Goal: Feedback & Contribution: Leave review/rating

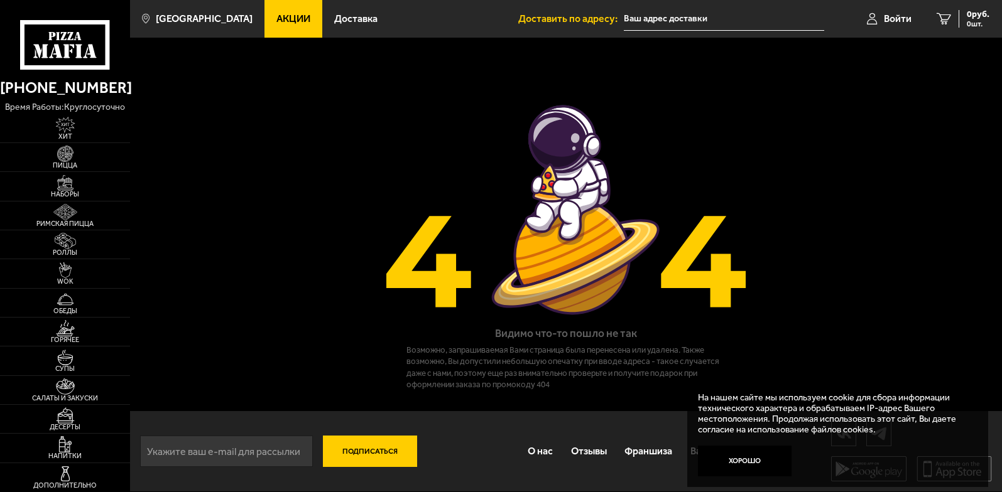
scroll to position [1, 0]
click at [580, 453] on link "Отзывы" at bounding box center [588, 452] width 54 height 34
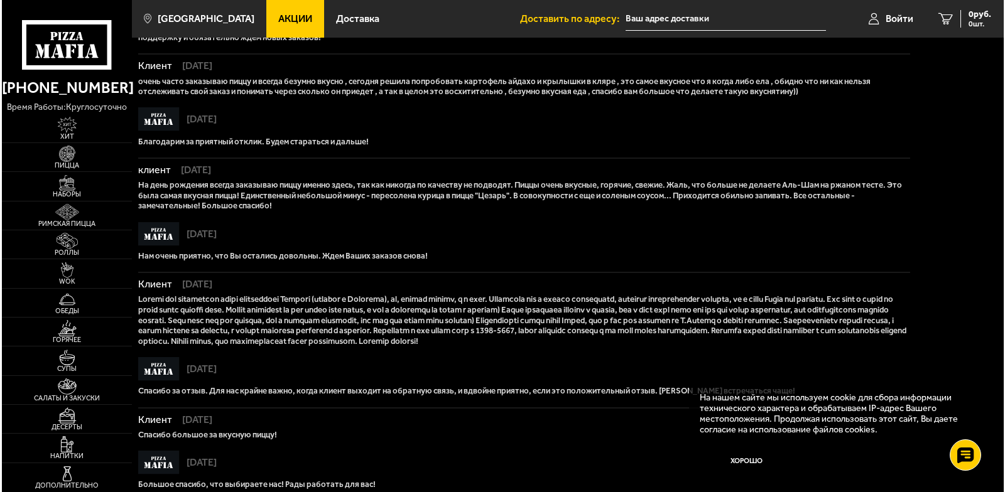
scroll to position [416, 0]
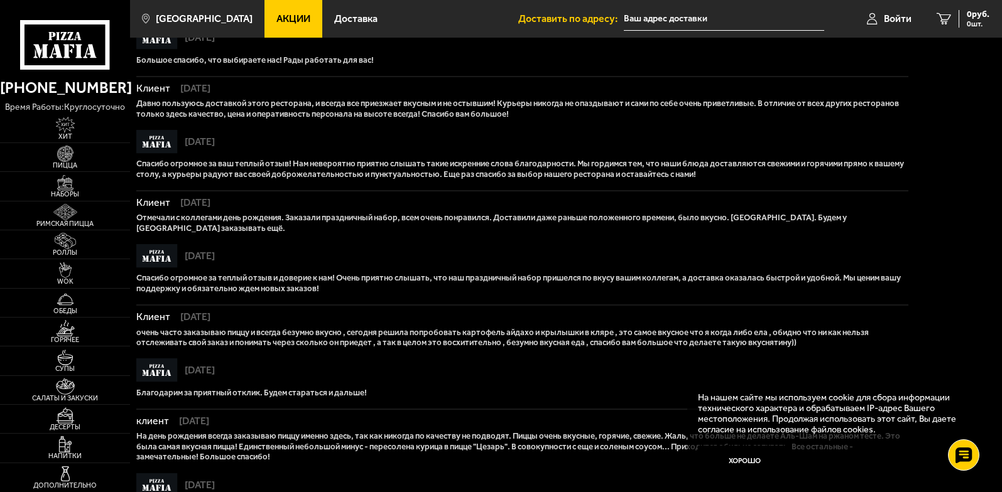
click at [705, 16] on input "text" at bounding box center [724, 19] width 200 height 23
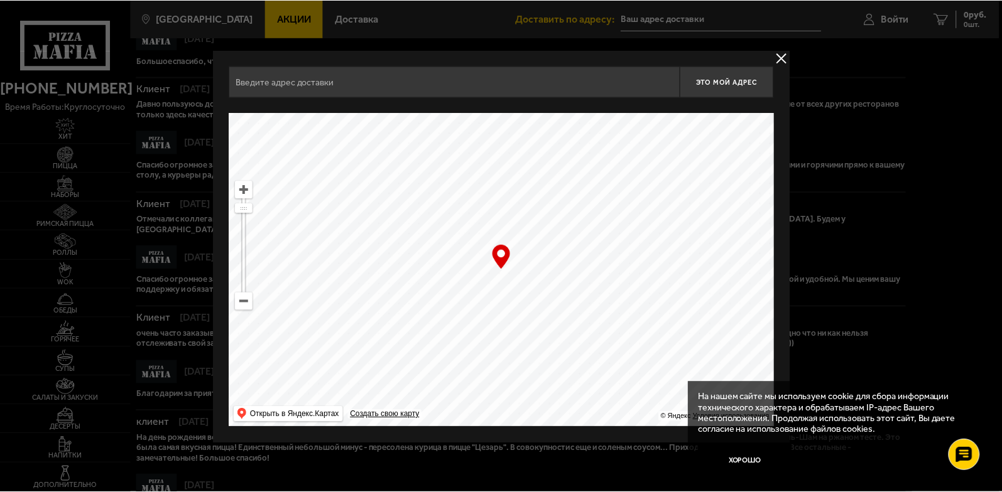
scroll to position [857, 0]
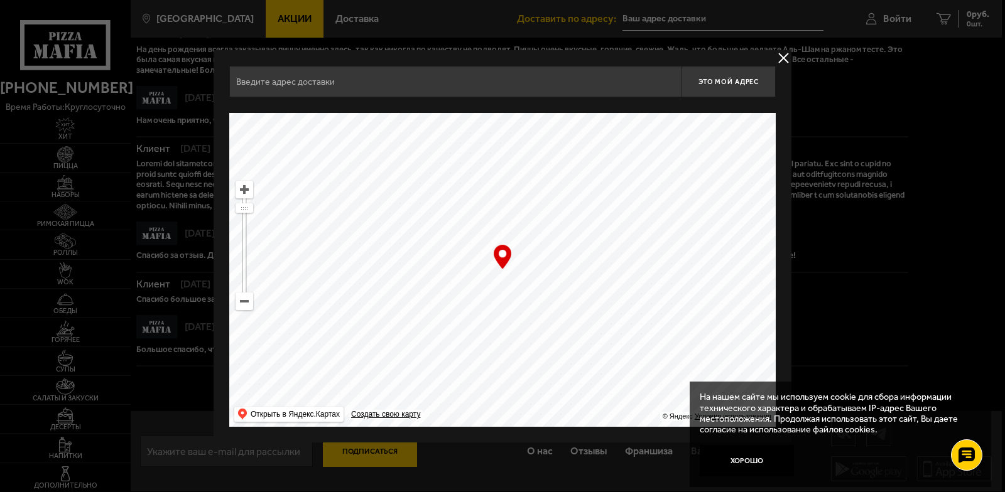
click at [1001, 376] on div at bounding box center [502, 246] width 1005 height 492
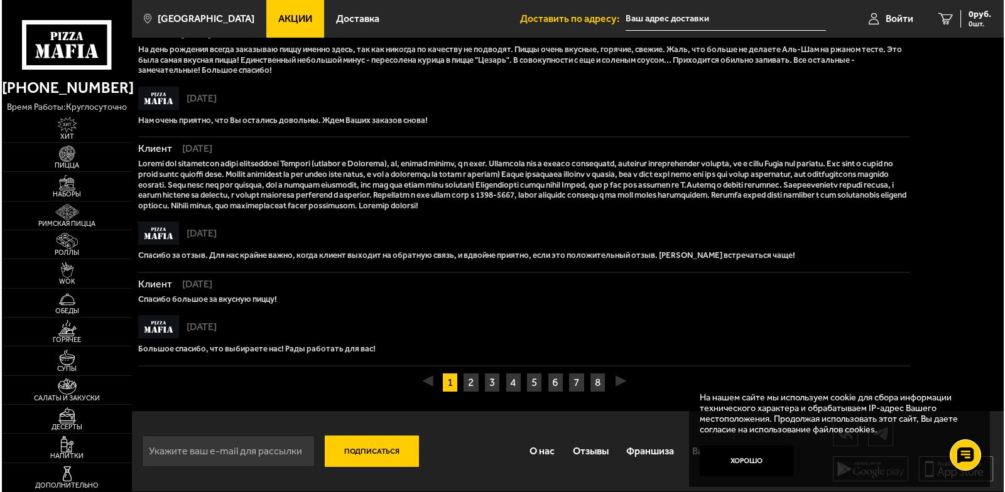
scroll to position [16, 0]
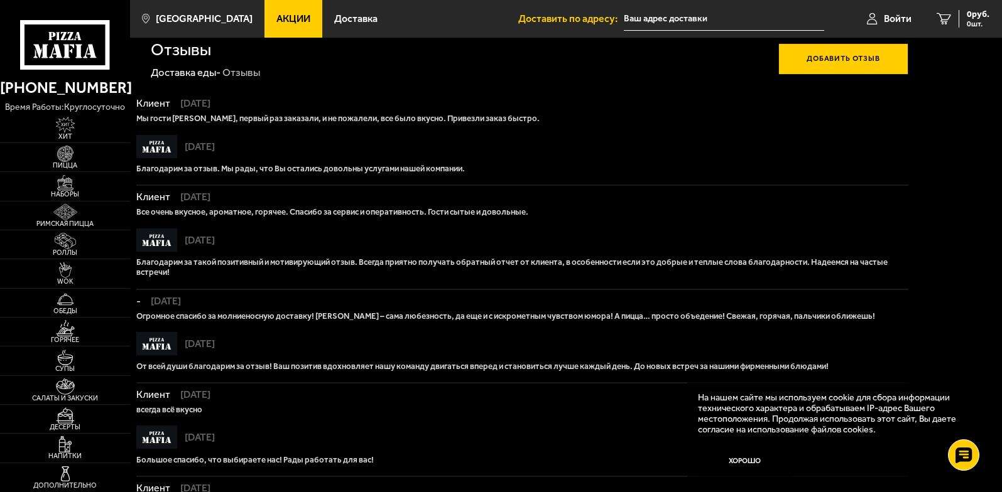
click at [721, 20] on input "text" at bounding box center [724, 19] width 200 height 23
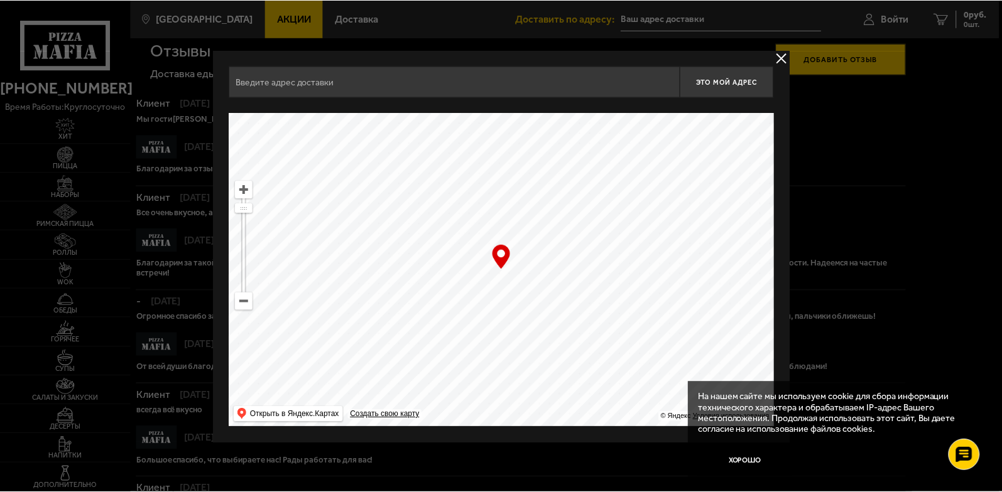
scroll to position [857, 0]
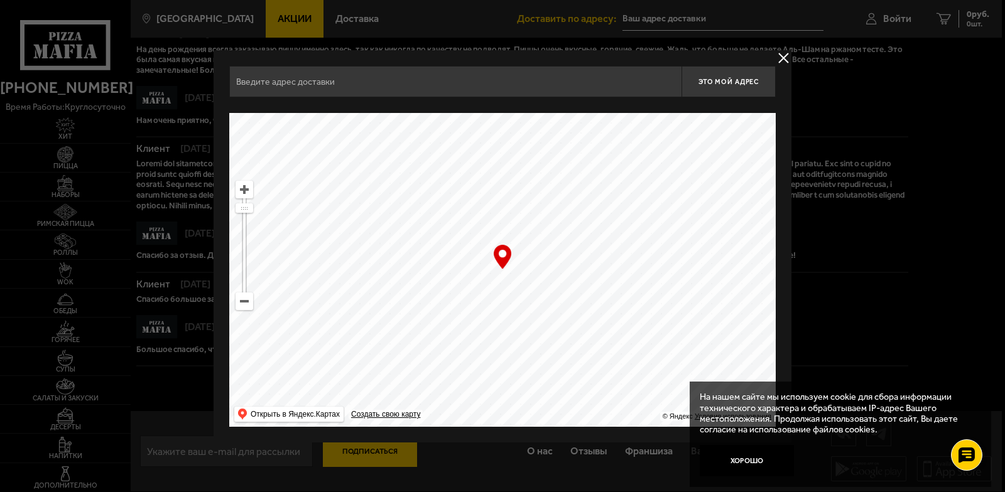
click at [373, 451] on div at bounding box center [502, 246] width 1005 height 492
